Goal: Transaction & Acquisition: Purchase product/service

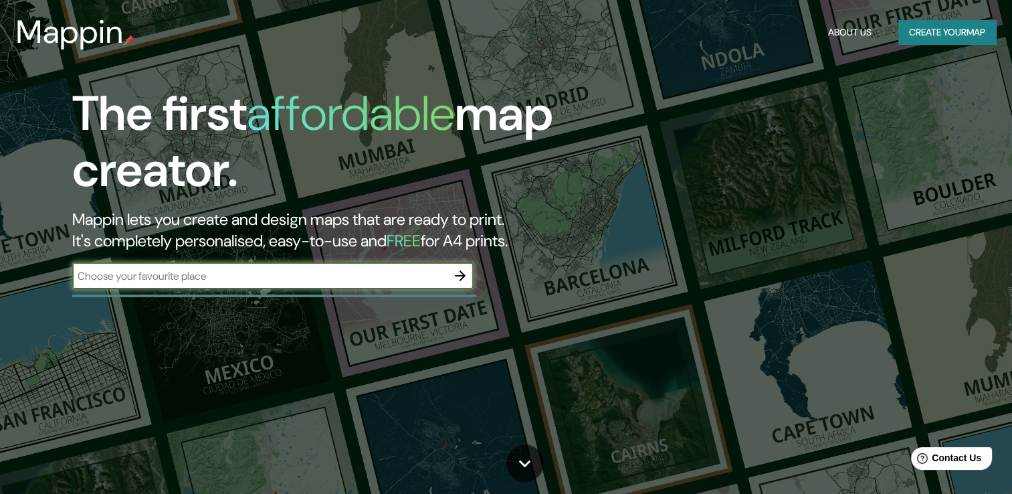
drag, startPoint x: 276, startPoint y: 293, endPoint x: 269, endPoint y: 285, distance: 10.4
click at [272, 288] on div "The first affordable map creator. Mappin lets you create and design maps that a…" at bounding box center [324, 194] width 607 height 217
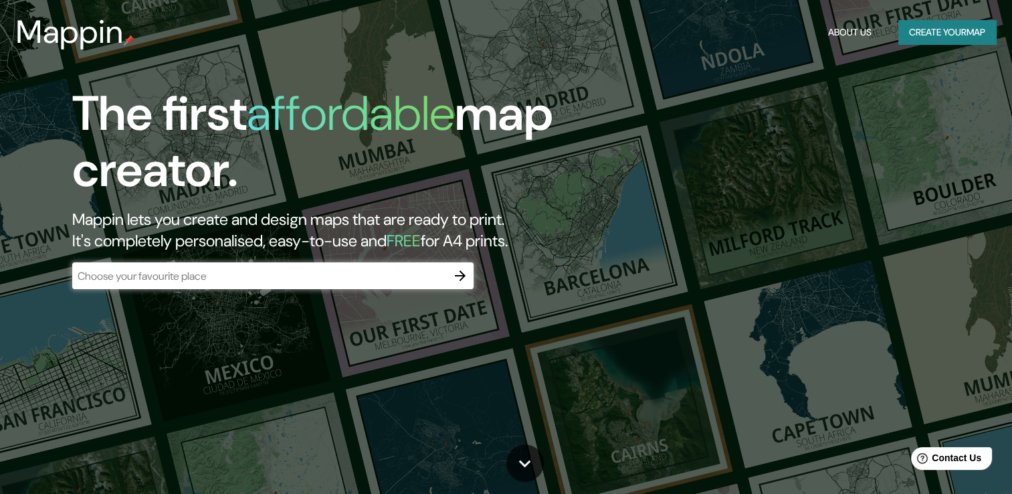
click at [267, 283] on div "​" at bounding box center [272, 275] width 401 height 27
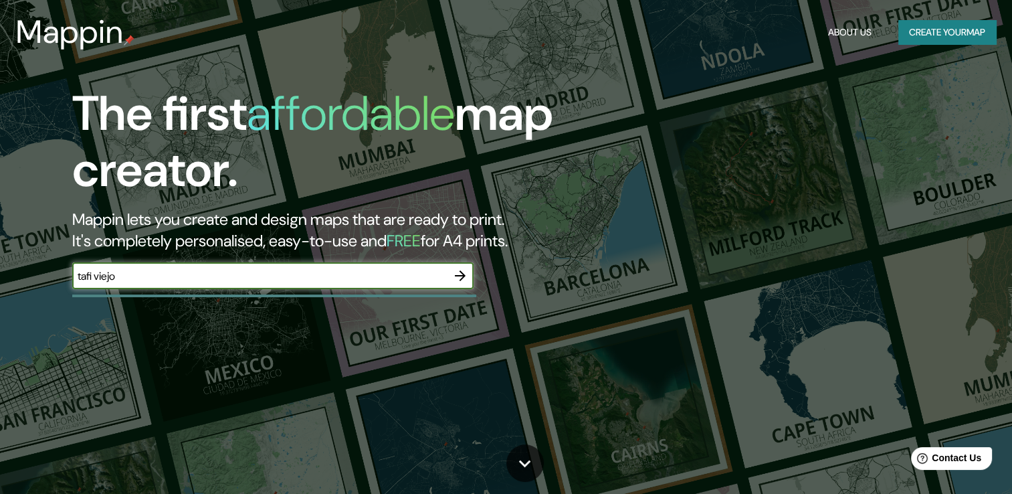
type input "tafi viejo"
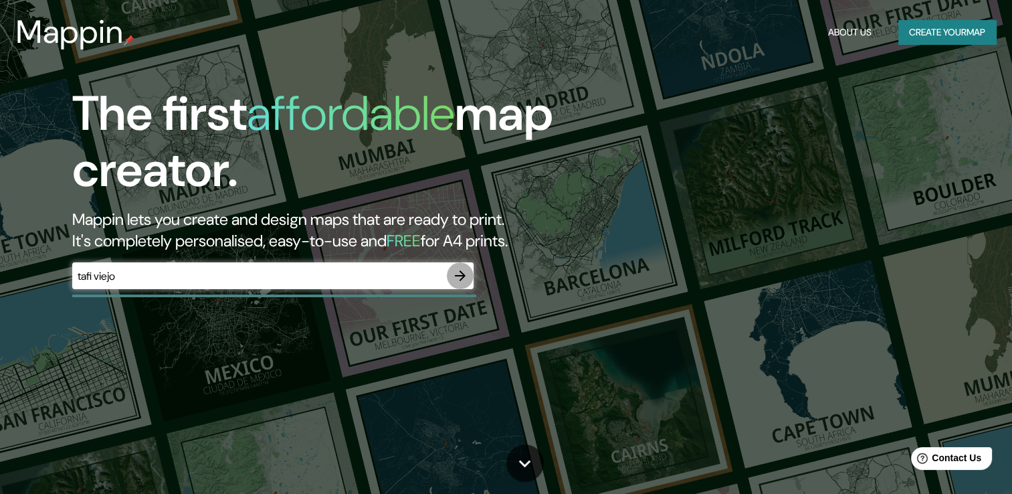
click at [465, 266] on button "button" at bounding box center [460, 275] width 27 height 27
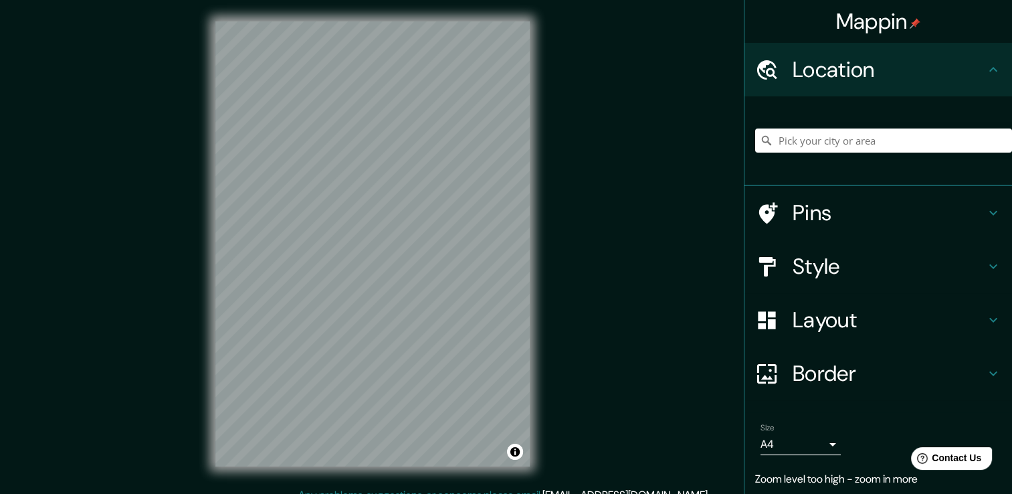
click at [318, 493] on html "Mappin Location Pins Style Layout Border Choose a border. Hint : you can make l…" at bounding box center [506, 247] width 1012 height 494
click at [930, 143] on input "Pick your city or area" at bounding box center [883, 140] width 257 height 24
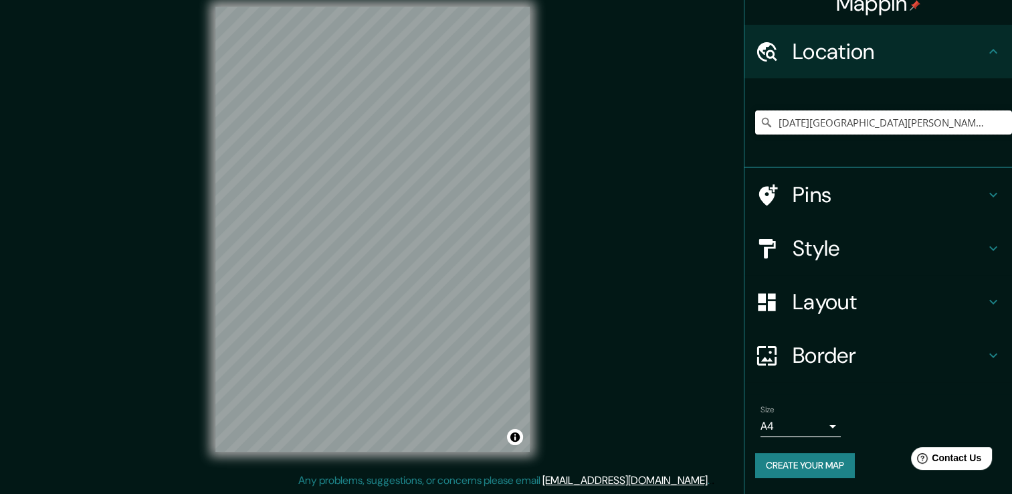
scroll to position [17, 0]
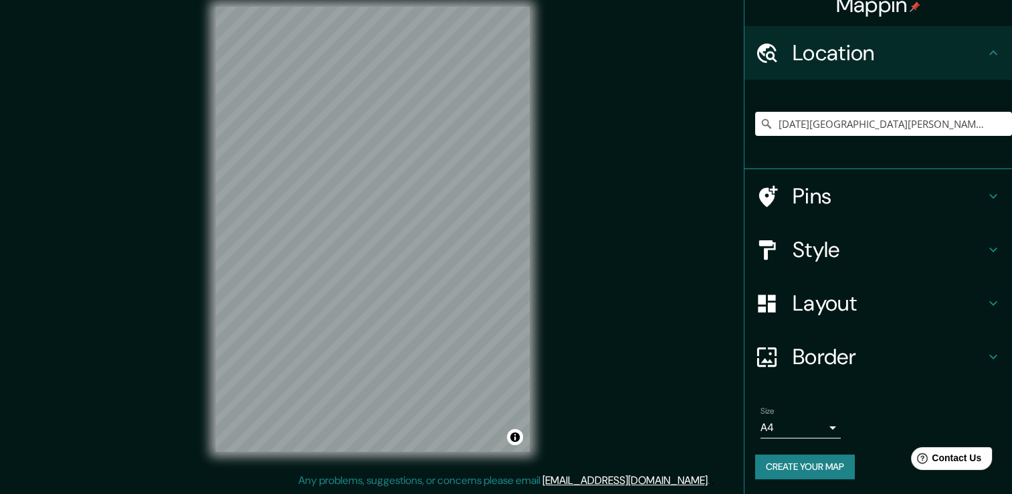
click at [593, 243] on div "Mappin Location San Miguel de Tucumán, Provincia de Tucumán, Argentina Pins Sty…" at bounding box center [506, 239] width 1012 height 508
click at [893, 114] on input "San Miguel de Tucumán, Provincia de Tucumán, Argentina" at bounding box center [883, 124] width 257 height 24
drag, startPoint x: 877, startPoint y: 119, endPoint x: 756, endPoint y: 125, distance: 120.5
click at [756, 125] on div "San Miguel de Tucumán, Provincia de Tucumán, Argentina" at bounding box center [883, 124] width 257 height 24
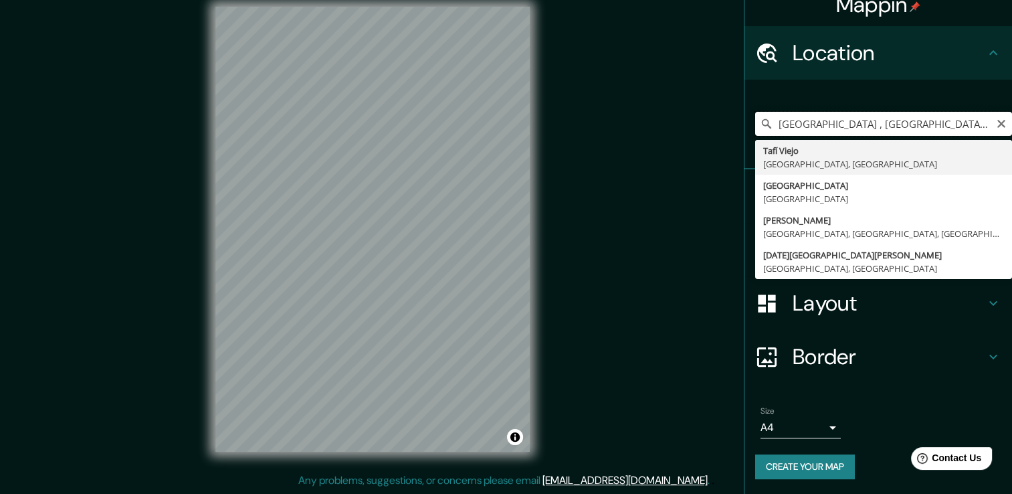
type input "Tafí Viejo, Provincia de Tucumán, Argentina"
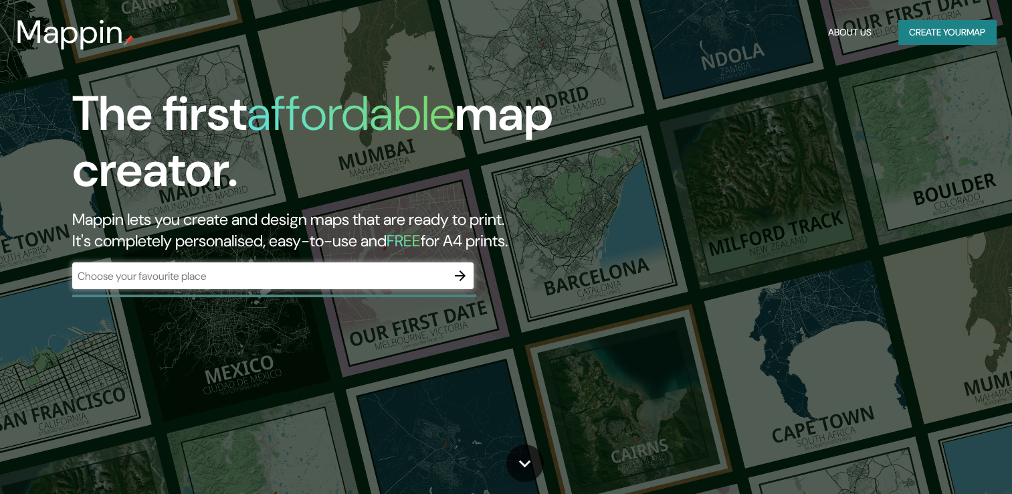
click at [341, 285] on div "​" at bounding box center [272, 275] width 401 height 27
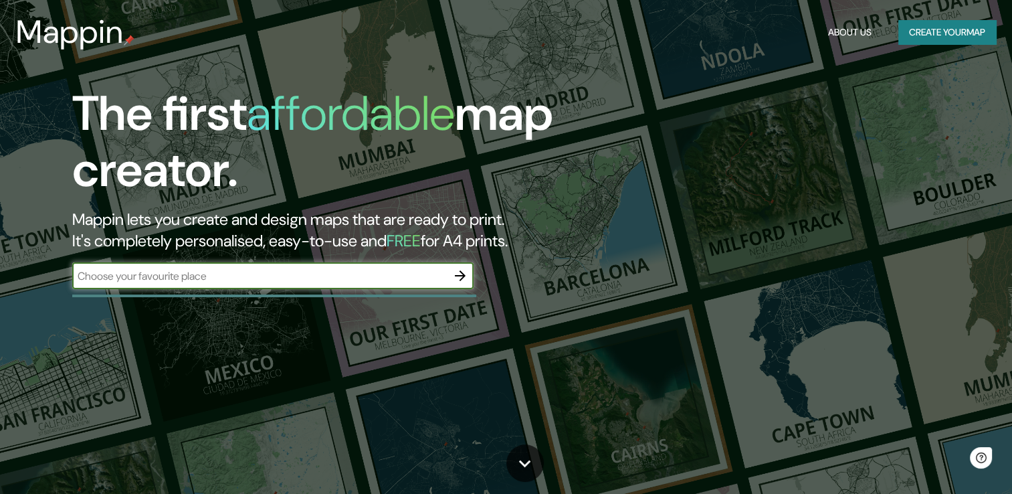
click at [465, 276] on icon "button" at bounding box center [460, 276] width 16 height 16
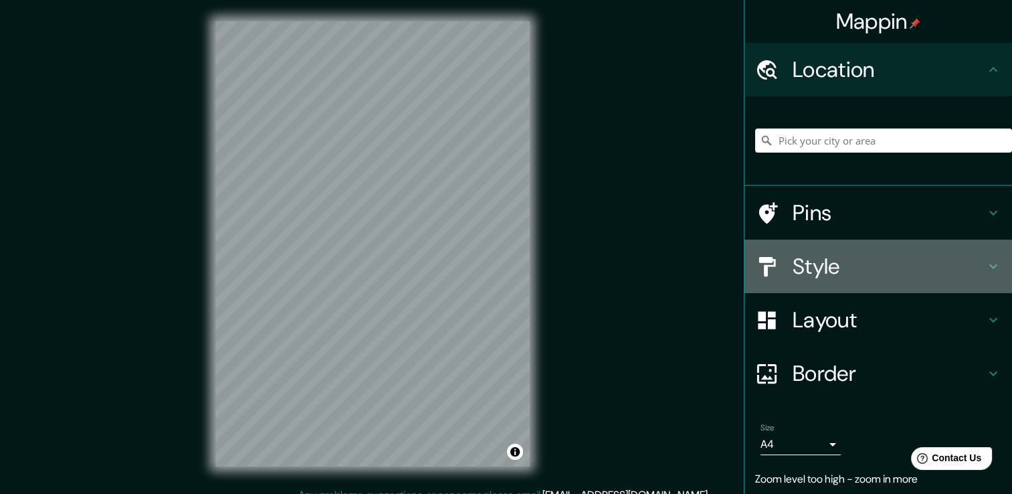
click at [823, 277] on h4 "Style" at bounding box center [888, 266] width 193 height 27
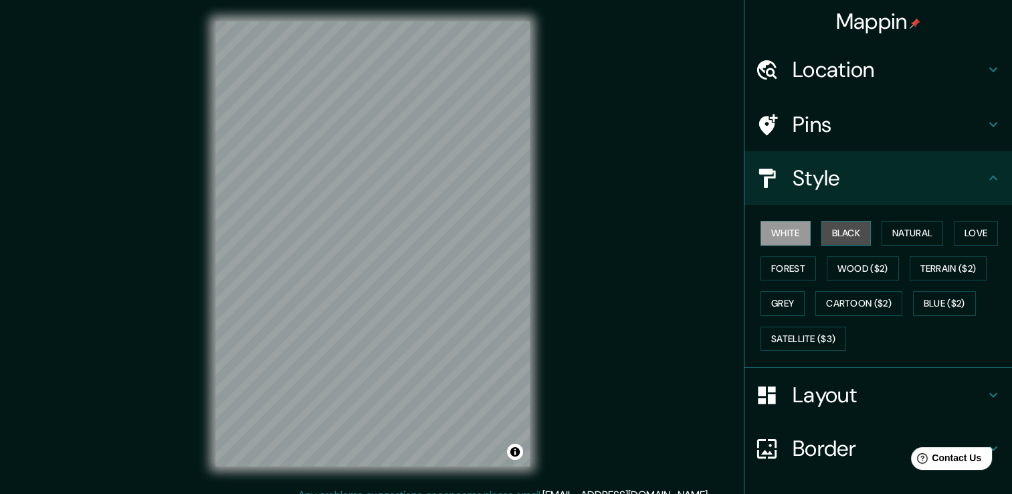
click at [829, 237] on button "Black" at bounding box center [846, 233] width 50 height 25
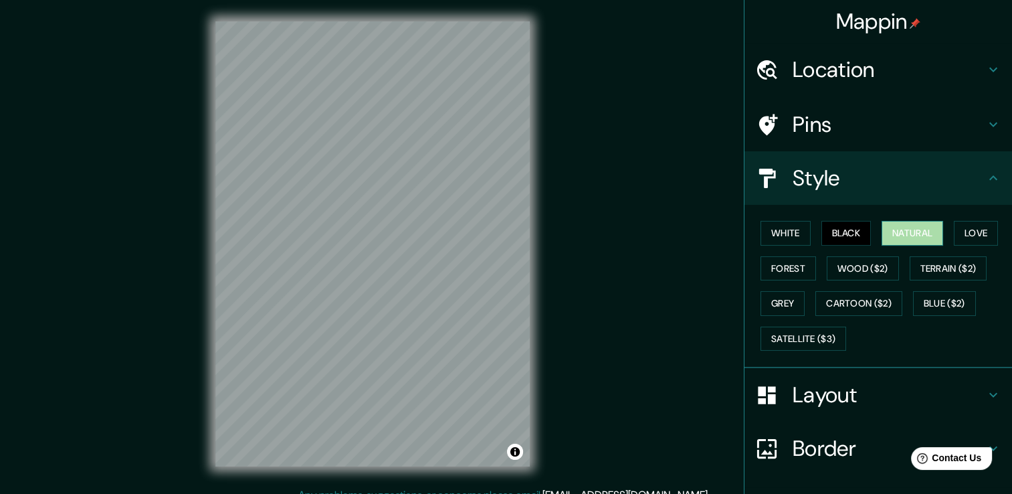
click at [915, 236] on button "Natural" at bounding box center [912, 233] width 62 height 25
click at [980, 234] on button "Love" at bounding box center [976, 233] width 44 height 25
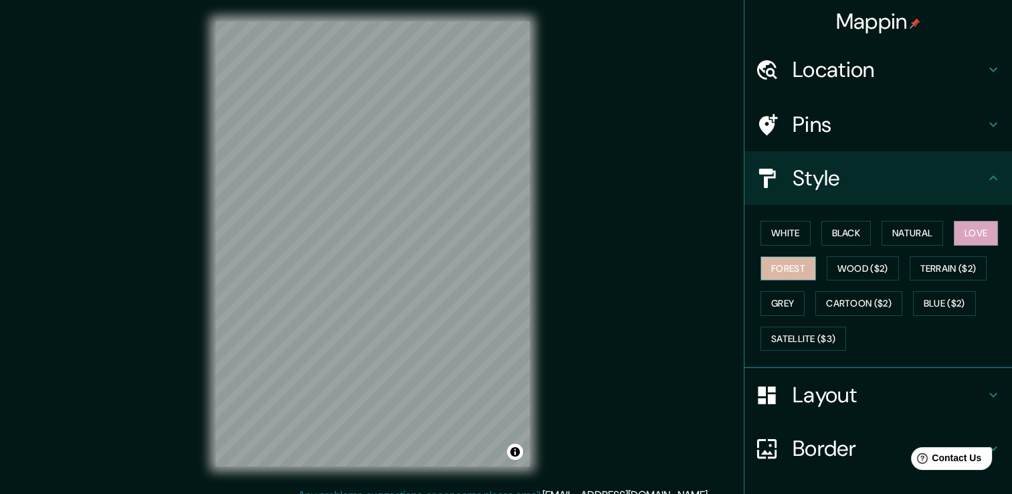
click at [789, 277] on button "Forest" at bounding box center [788, 268] width 56 height 25
click at [833, 268] on button "Wood ($2)" at bounding box center [863, 268] width 72 height 25
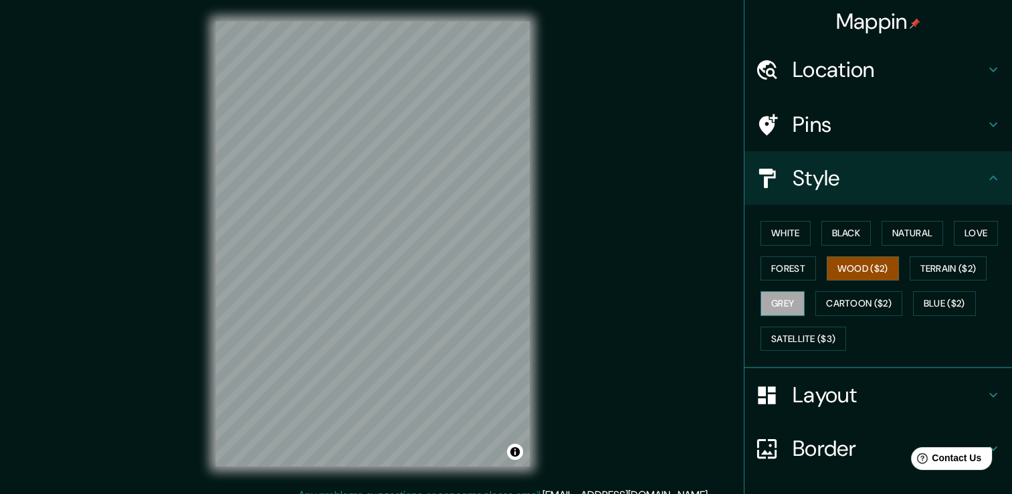
click at [774, 314] on div "White Black Natural Love Forest Wood ($2) Terrain ($2) Grey Cartoon ($2) Blue (…" at bounding box center [883, 285] width 257 height 140
click at [772, 309] on button "Grey" at bounding box center [782, 303] width 44 height 25
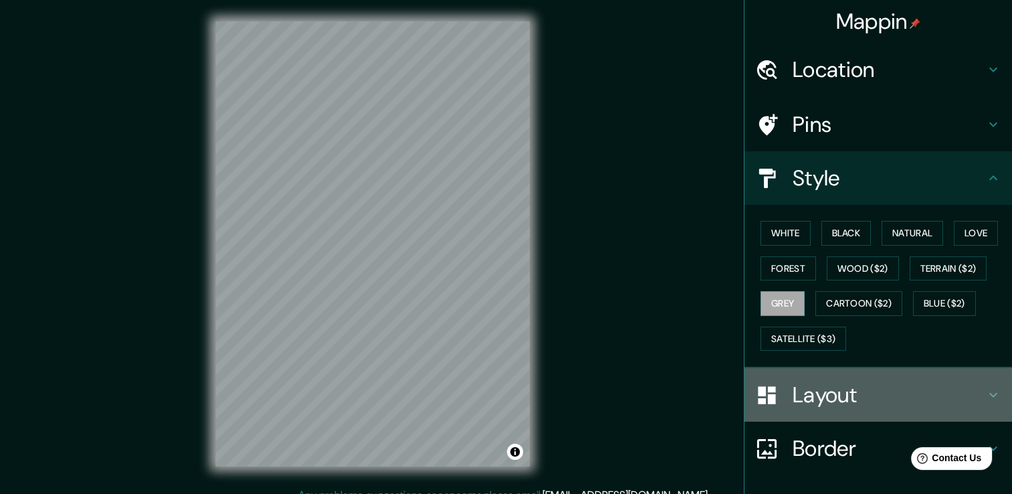
click at [936, 387] on h4 "Layout" at bounding box center [888, 394] width 193 height 27
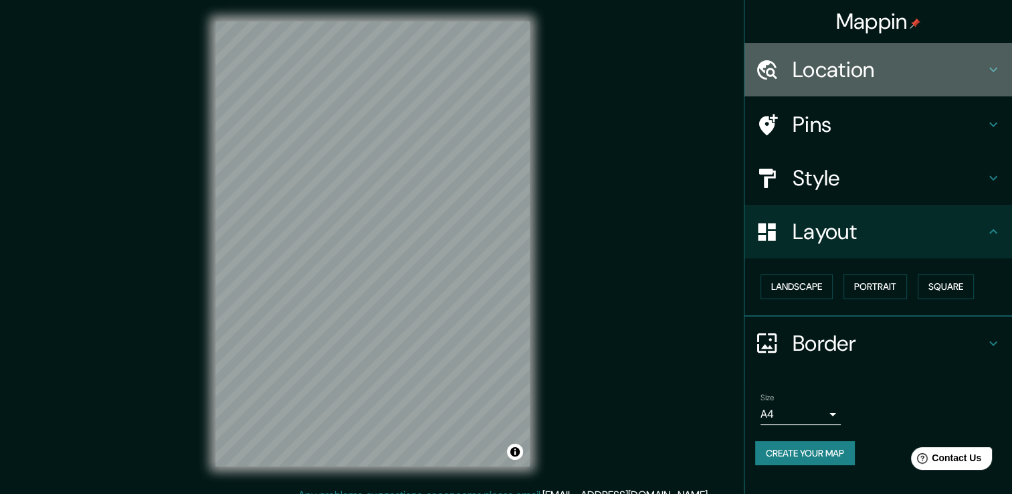
click at [904, 79] on h4 "Location" at bounding box center [888, 69] width 193 height 27
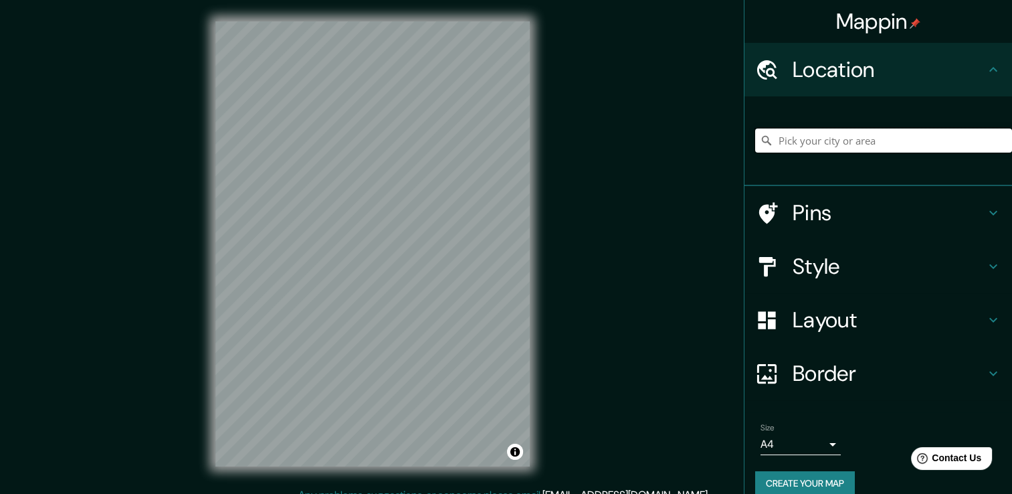
click at [851, 146] on input "Pick your city or area" at bounding box center [883, 140] width 257 height 24
click at [811, 316] on h4 "Layout" at bounding box center [888, 319] width 193 height 27
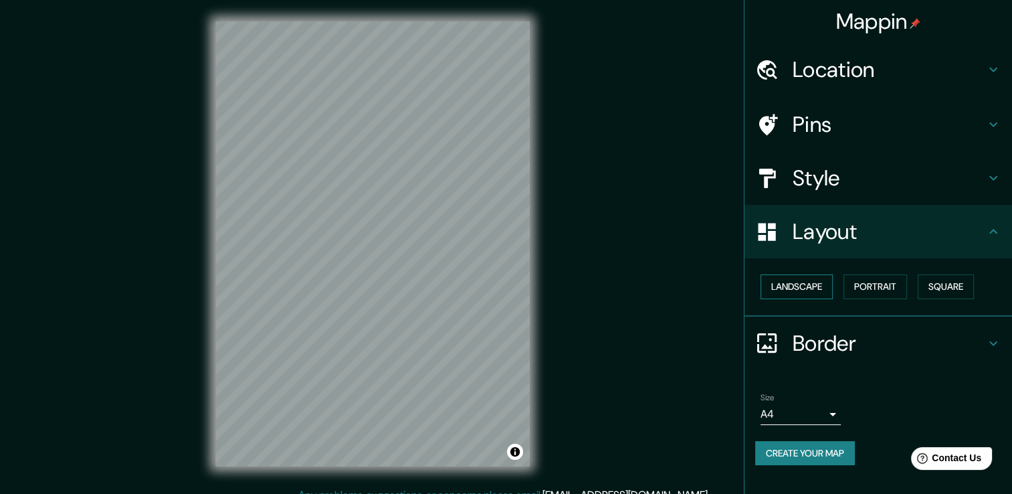
drag, startPoint x: 806, startPoint y: 272, endPoint x: 805, endPoint y: 284, distance: 12.1
click at [806, 275] on div "Landscape [GEOGRAPHIC_DATA]" at bounding box center [883, 286] width 257 height 35
click at [805, 286] on button "Landscape" at bounding box center [796, 286] width 72 height 25
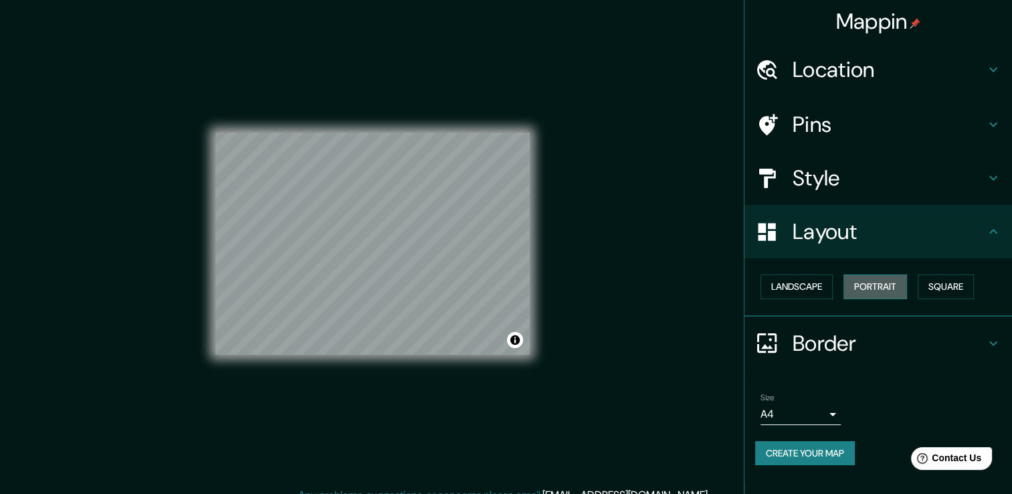
click at [859, 285] on button "Portrait" at bounding box center [875, 286] width 64 height 25
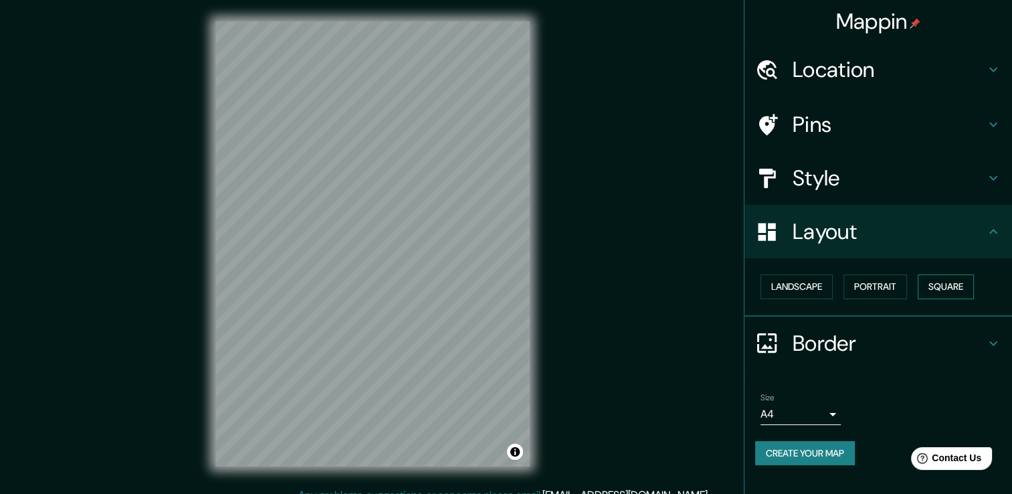
click at [937, 282] on button "Square" at bounding box center [946, 286] width 56 height 25
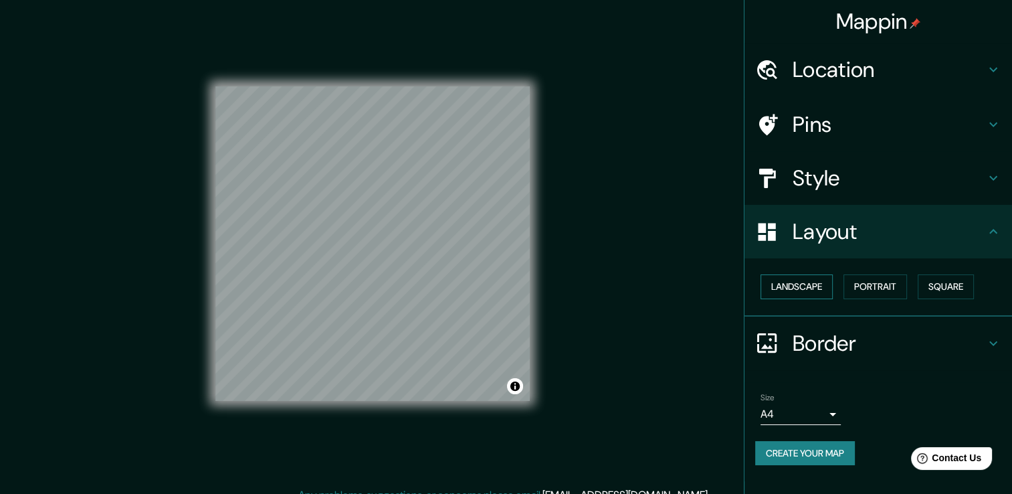
click at [819, 292] on button "Landscape" at bounding box center [796, 286] width 72 height 25
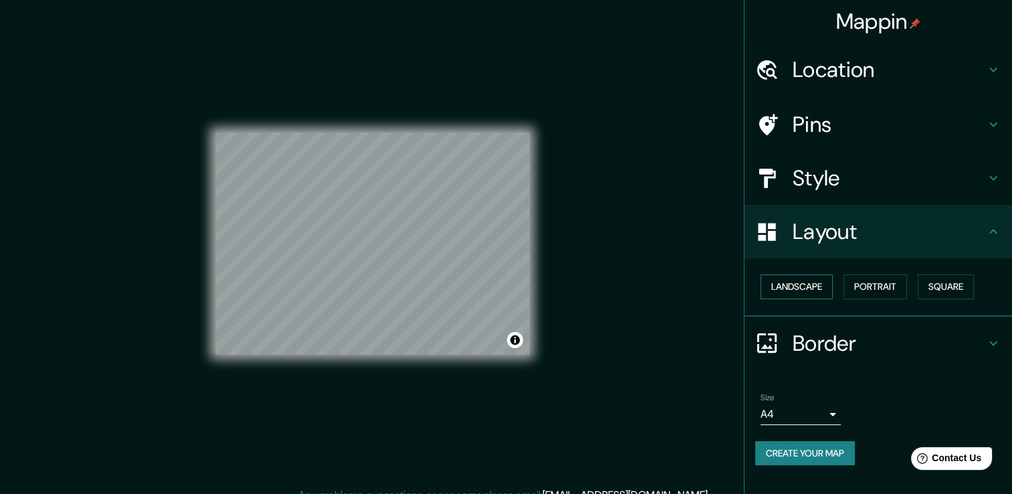
click at [819, 292] on button "Landscape" at bounding box center [796, 286] width 72 height 25
click at [897, 280] on button "Portrait" at bounding box center [875, 286] width 64 height 25
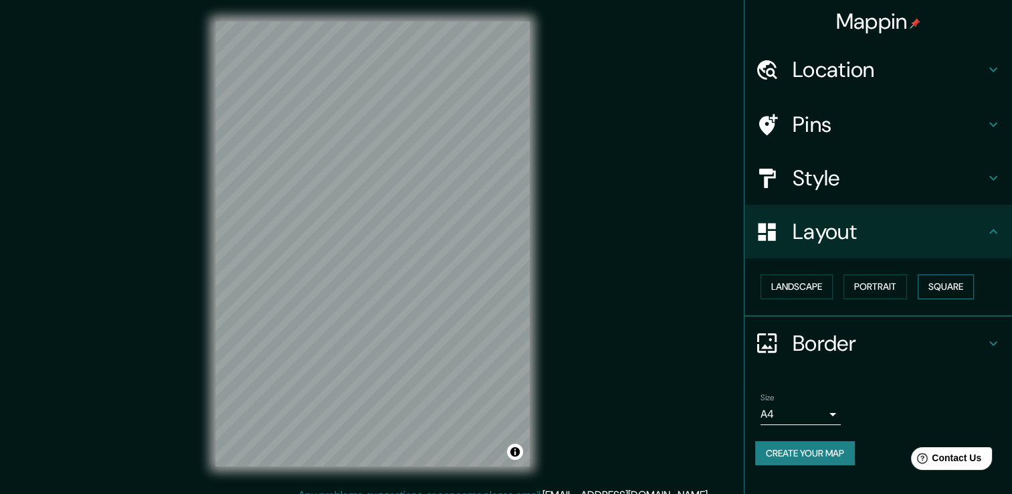
click at [974, 285] on button "Square" at bounding box center [946, 286] width 56 height 25
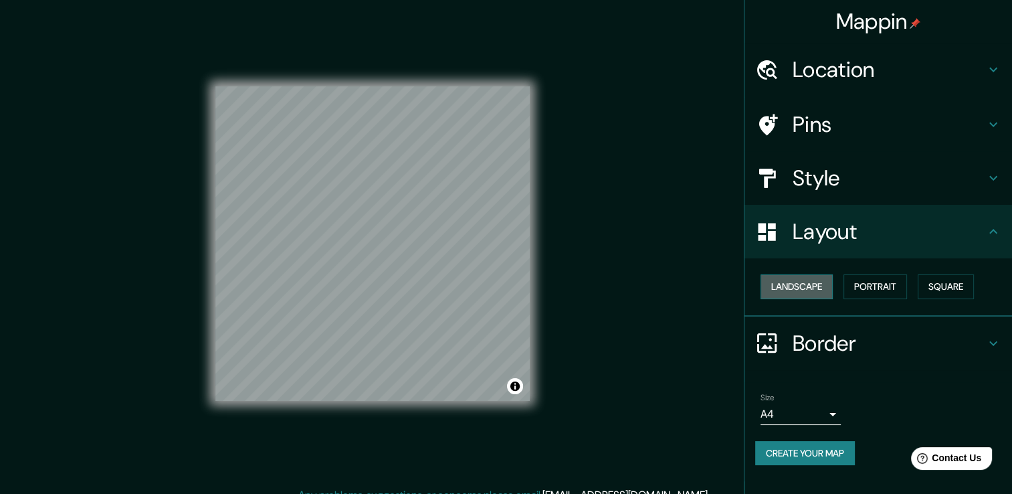
click at [813, 286] on button "Landscape" at bounding box center [796, 286] width 72 height 25
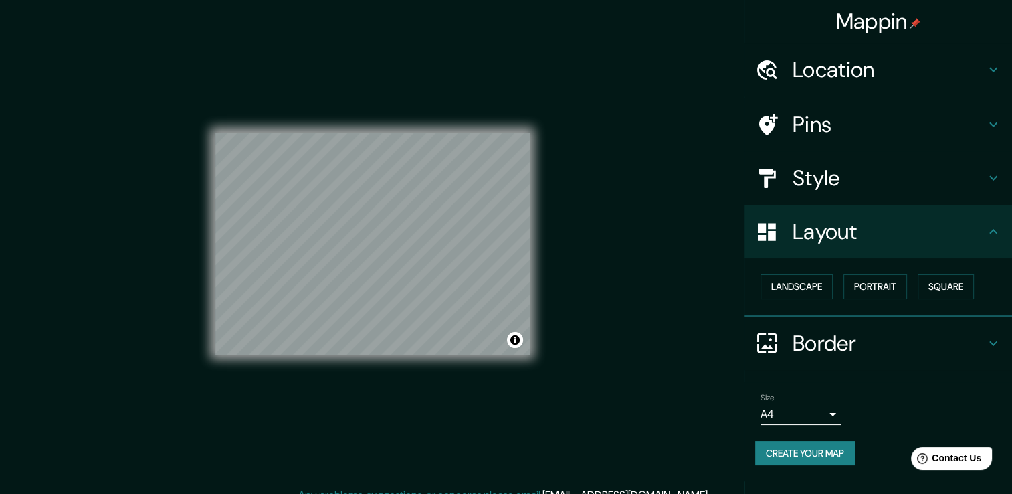
click at [835, 344] on h4 "Border" at bounding box center [888, 343] width 193 height 27
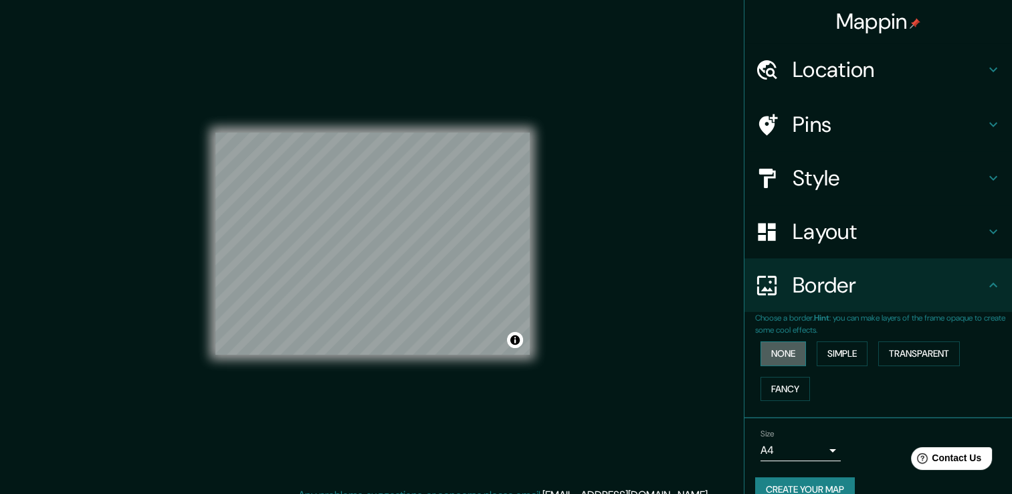
click at [781, 355] on button "None" at bounding box center [782, 353] width 45 height 25
drag, startPoint x: 865, startPoint y: 353, endPoint x: 848, endPoint y: 353, distance: 16.7
click at [865, 353] on div "None Simple Transparent Fancy" at bounding box center [883, 371] width 257 height 70
click at [835, 354] on button "Simple" at bounding box center [842, 353] width 51 height 25
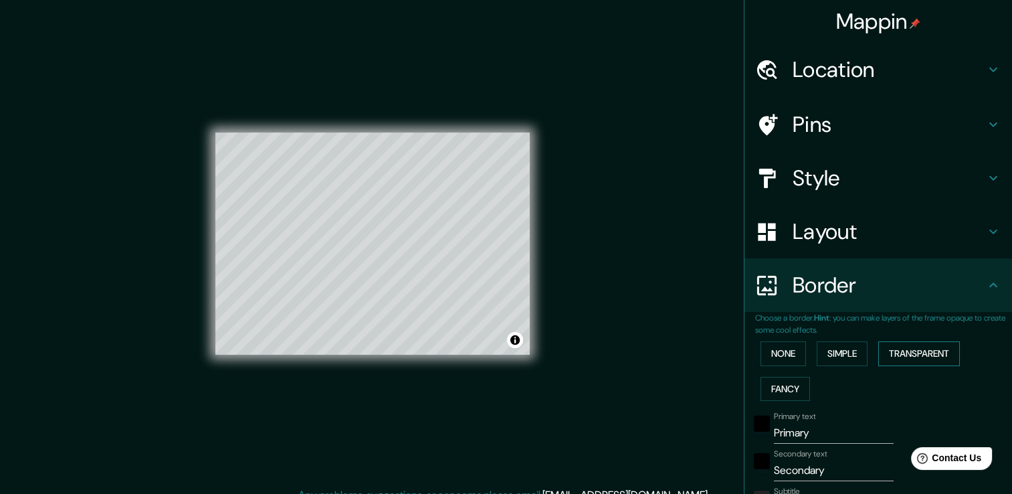
click at [923, 346] on button "Transparent" at bounding box center [919, 353] width 82 height 25
click at [793, 389] on button "Fancy" at bounding box center [784, 389] width 49 height 25
click at [770, 364] on button "None" at bounding box center [782, 353] width 45 height 25
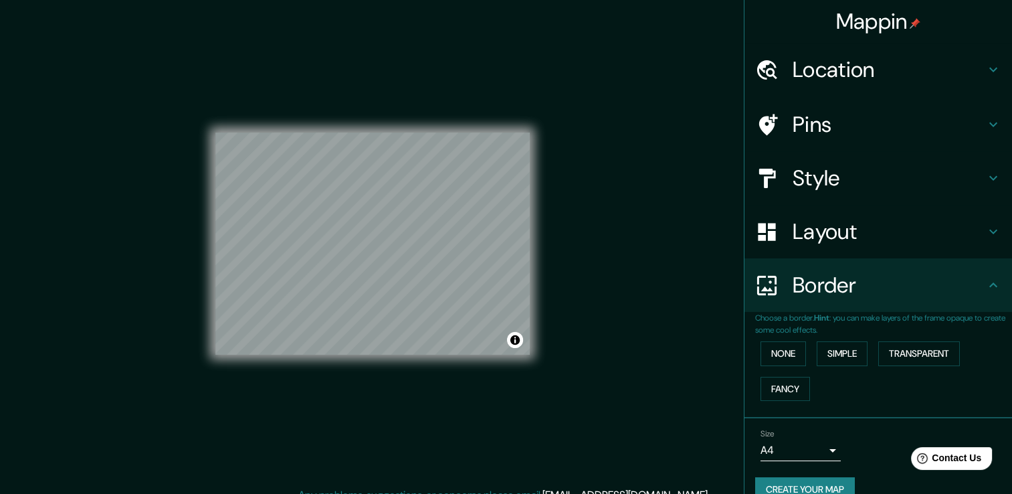
click at [813, 165] on h4 "Style" at bounding box center [888, 178] width 193 height 27
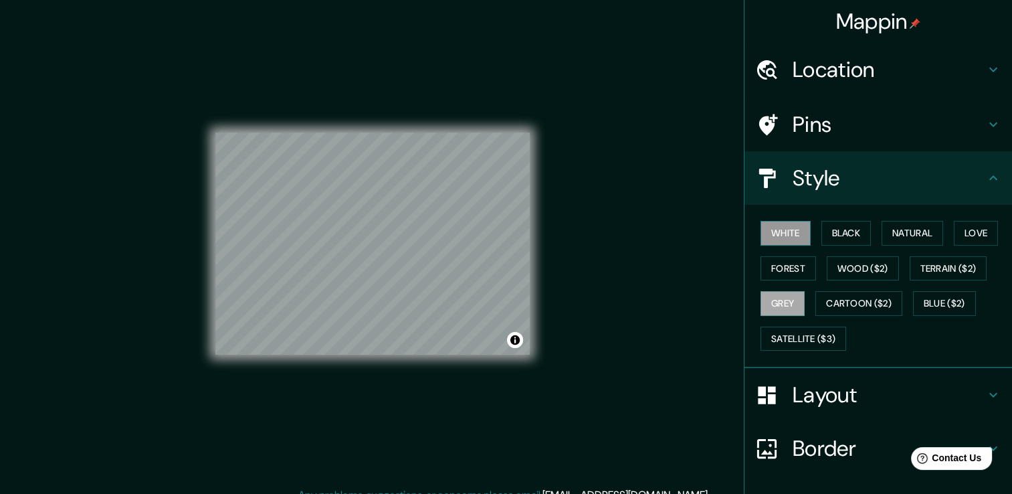
click at [776, 240] on button "White" at bounding box center [785, 233] width 50 height 25
click at [386, 425] on div "© Mapbox © OpenStreetMap Improve this map" at bounding box center [372, 243] width 314 height 444
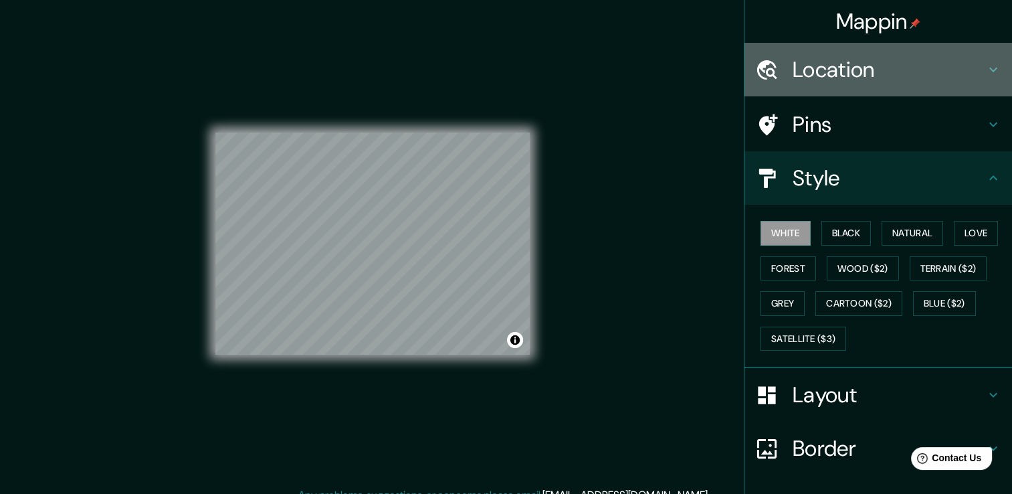
click at [813, 59] on h4 "Location" at bounding box center [888, 69] width 193 height 27
